Goal: Information Seeking & Learning: Compare options

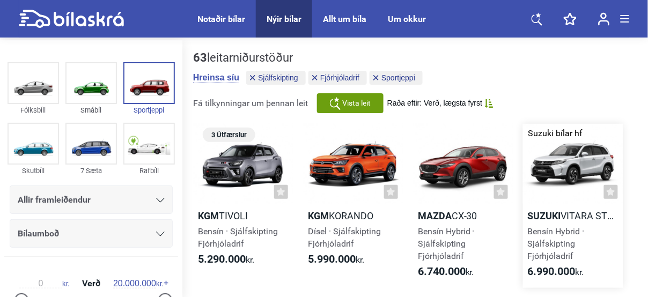
click at [574, 164] on div at bounding box center [573, 164] width 100 height 80
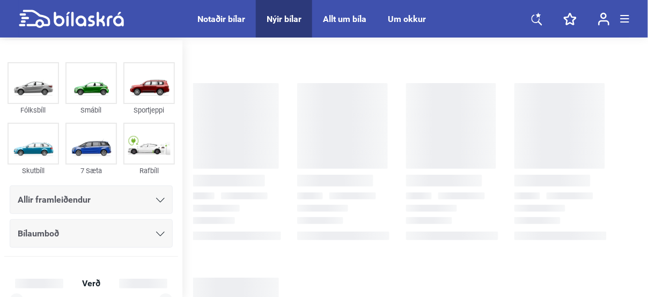
checkbox input "true"
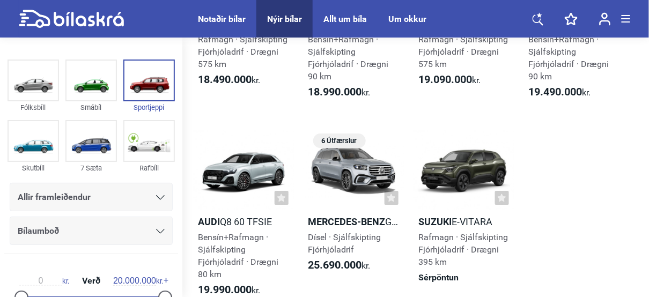
scroll to position [2951, 0]
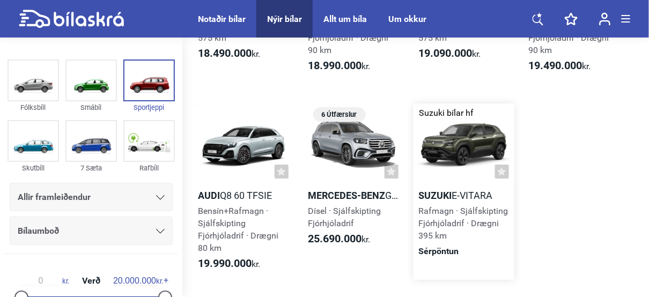
click at [461, 117] on div at bounding box center [463, 143] width 101 height 80
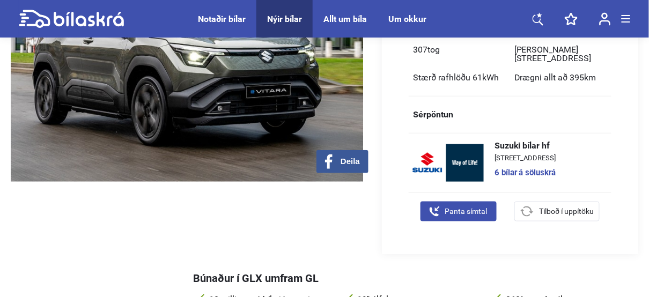
scroll to position [202, 0]
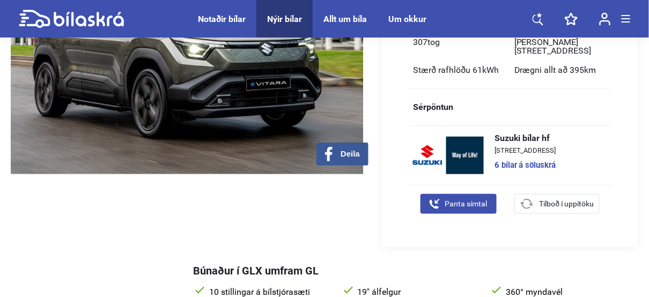
click at [513, 161] on link "6 bílar á söluskrá" at bounding box center [525, 165] width 62 height 8
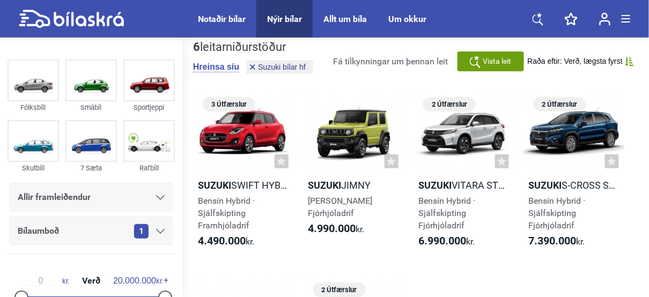
scroll to position [10, 0]
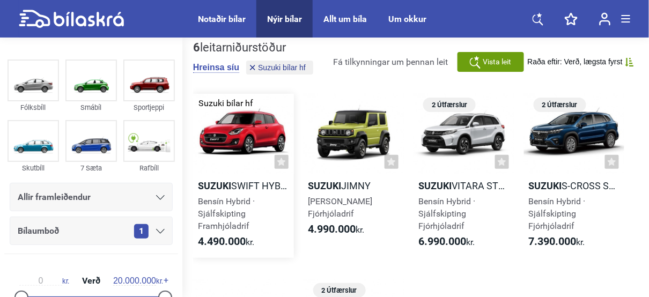
click at [226, 142] on div at bounding box center [243, 134] width 101 height 80
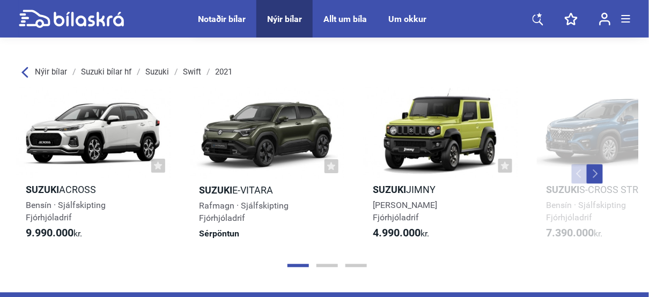
scroll to position [1522, 0]
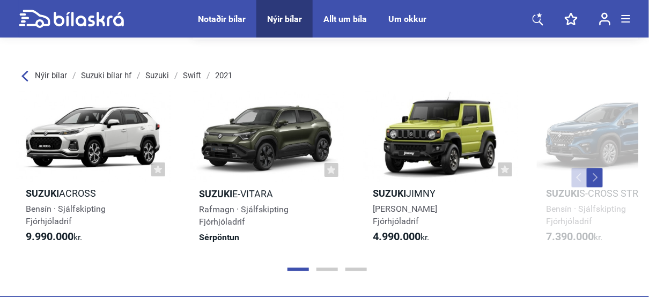
click at [596, 171] on button "Next" at bounding box center [595, 177] width 16 height 19
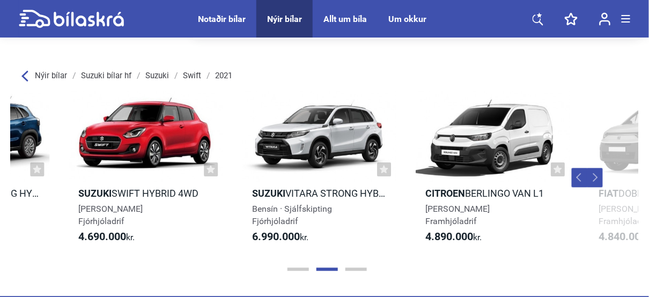
scroll to position [0, 642]
click at [596, 175] on button "Next" at bounding box center [595, 177] width 16 height 19
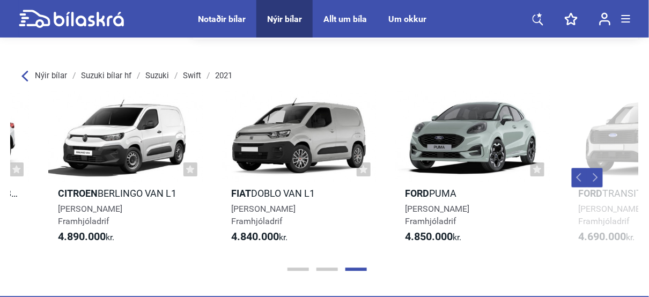
scroll to position [0, 1093]
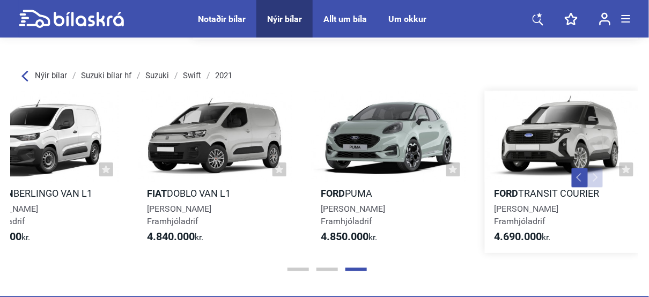
click at [581, 135] on div at bounding box center [562, 136] width 154 height 91
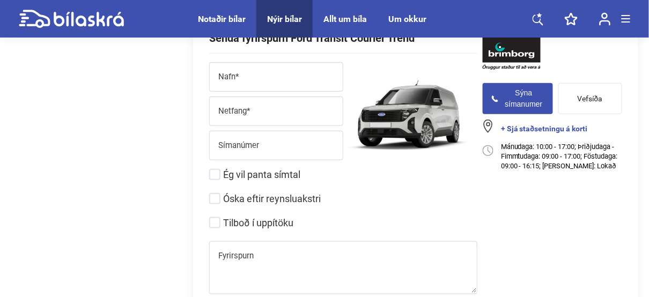
scroll to position [1215, 0]
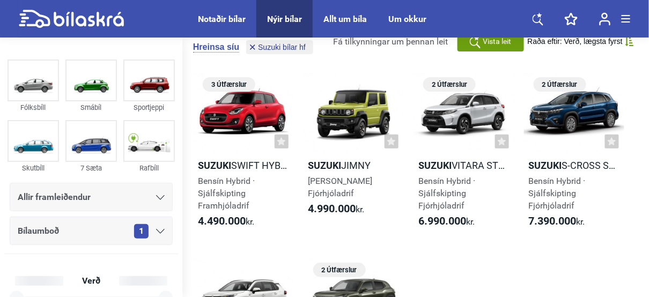
scroll to position [10, 0]
